Goal: Task Accomplishment & Management: Use online tool/utility

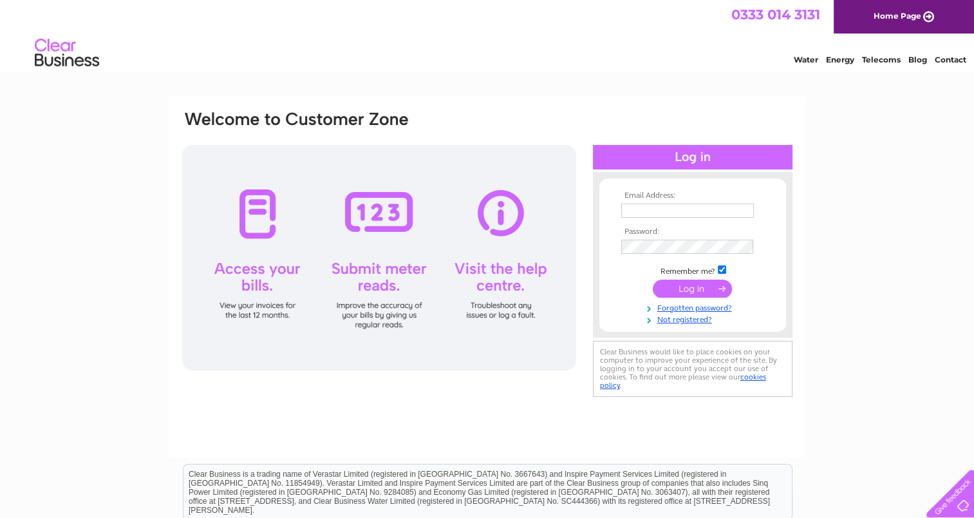
type input "[EMAIL_ADDRESS][DOMAIN_NAME]"
click at [703, 286] on input "submit" at bounding box center [692, 288] width 79 height 18
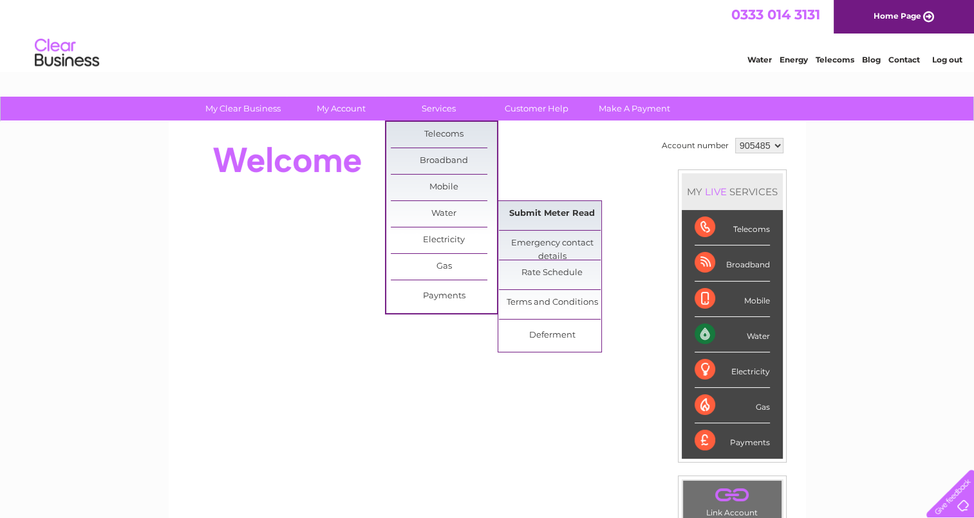
click at [560, 208] on link "Submit Meter Read" at bounding box center [552, 214] width 106 height 26
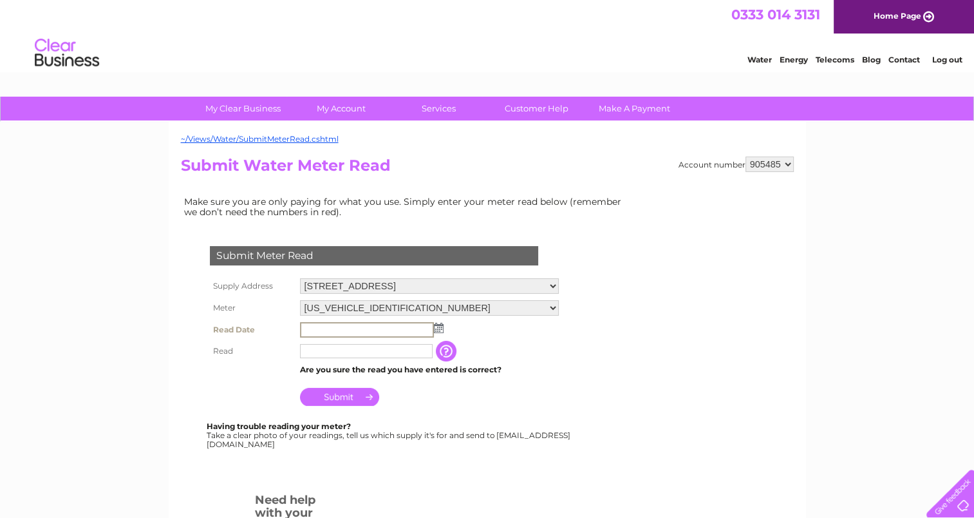
click at [333, 330] on input "text" at bounding box center [367, 329] width 134 height 15
click at [442, 327] on td at bounding box center [429, 330] width 265 height 22
click at [438, 323] on img at bounding box center [438, 327] width 10 height 10
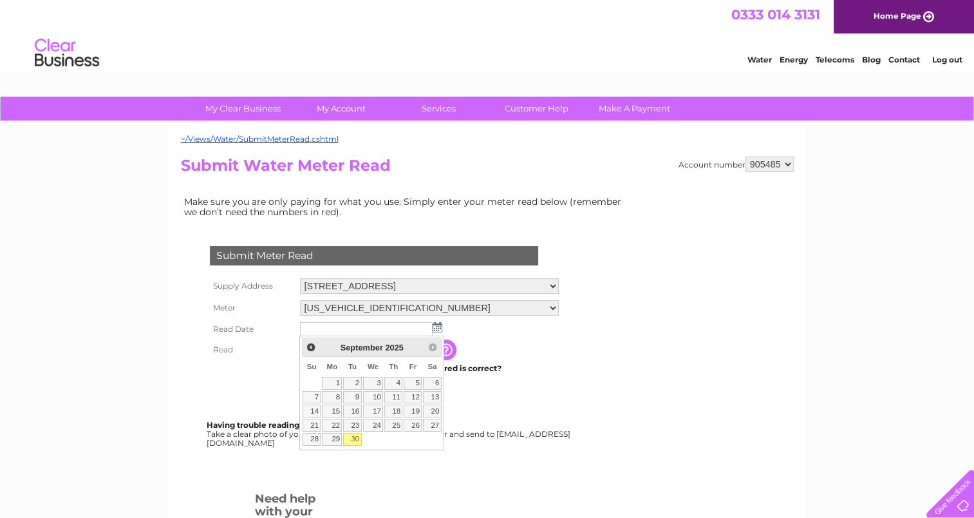
click at [354, 439] on link "30" at bounding box center [352, 439] width 18 height 13
type input "2025/09/30"
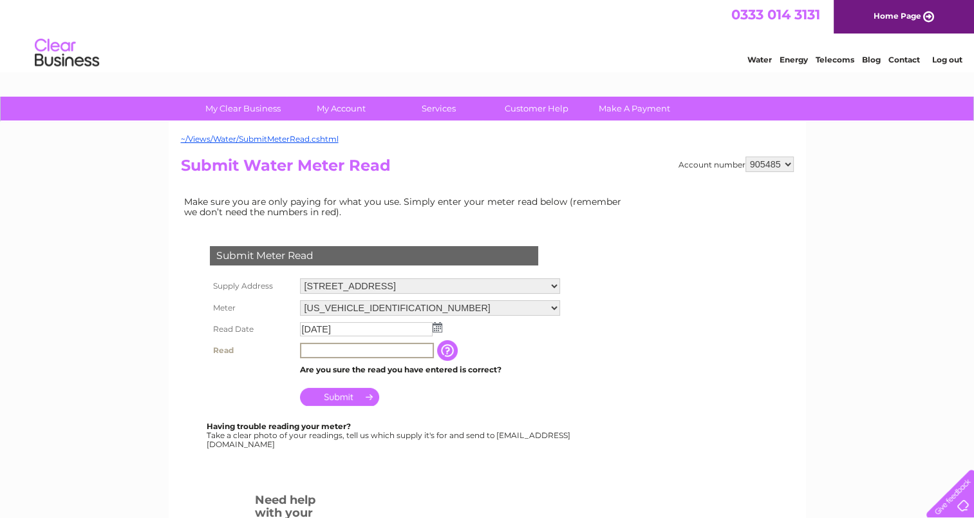
click at [344, 354] on input "text" at bounding box center [367, 350] width 134 height 15
type input "171"
click at [352, 394] on input "Submit" at bounding box center [339, 397] width 79 height 18
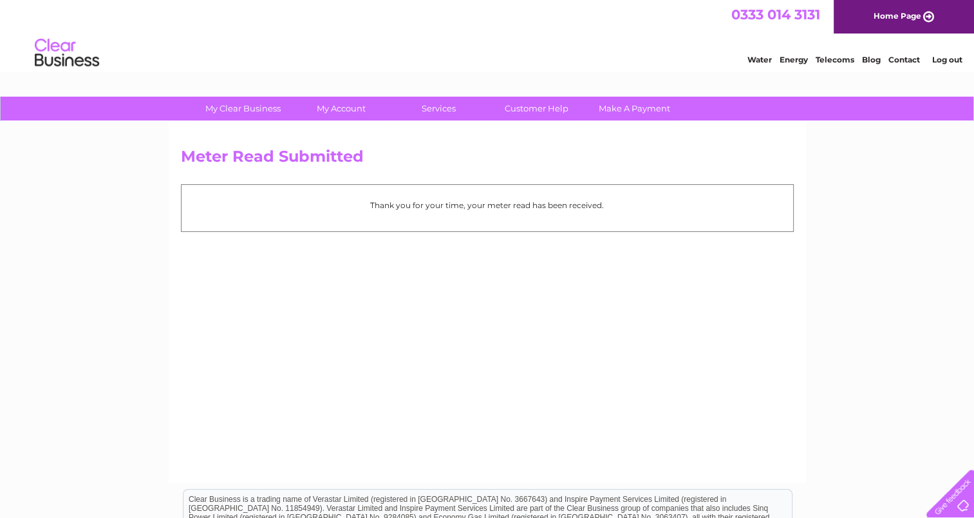
click at [945, 59] on link "Log out" at bounding box center [947, 60] width 30 height 10
